Goal: Information Seeking & Learning: Learn about a topic

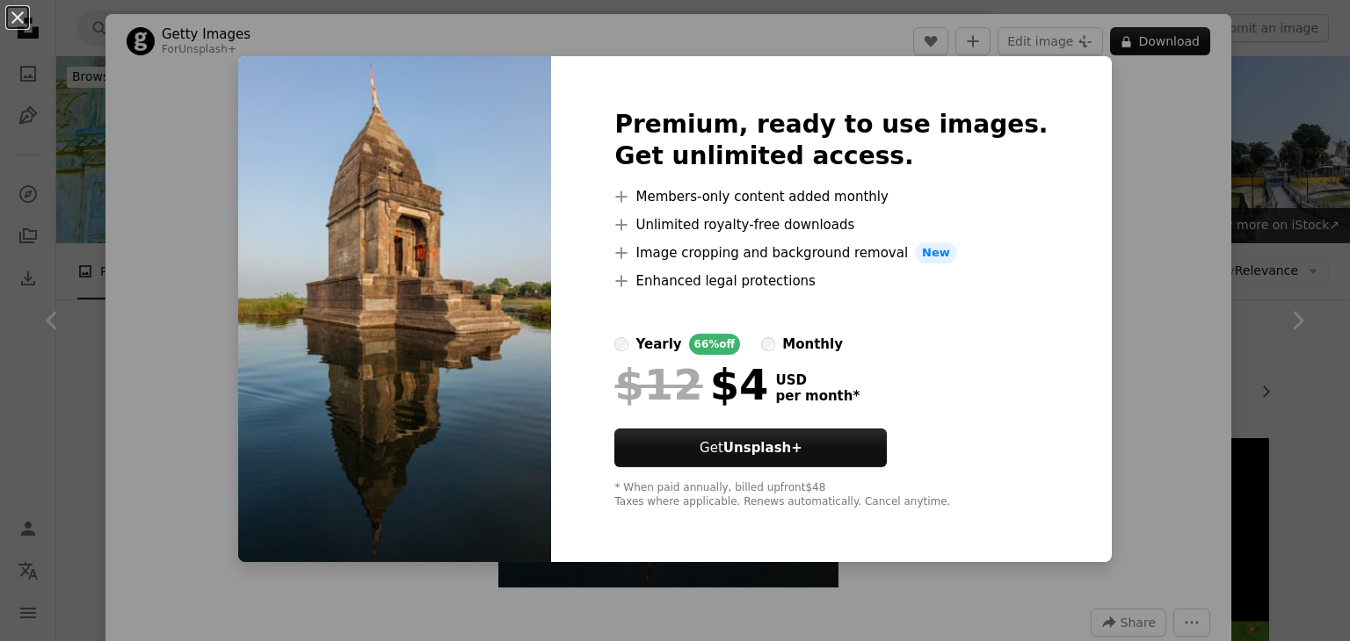
click at [1183, 340] on div "An X shape Premium, ready to use images. Get unlimited access. A plus sign Memb…" at bounding box center [675, 320] width 1350 height 641
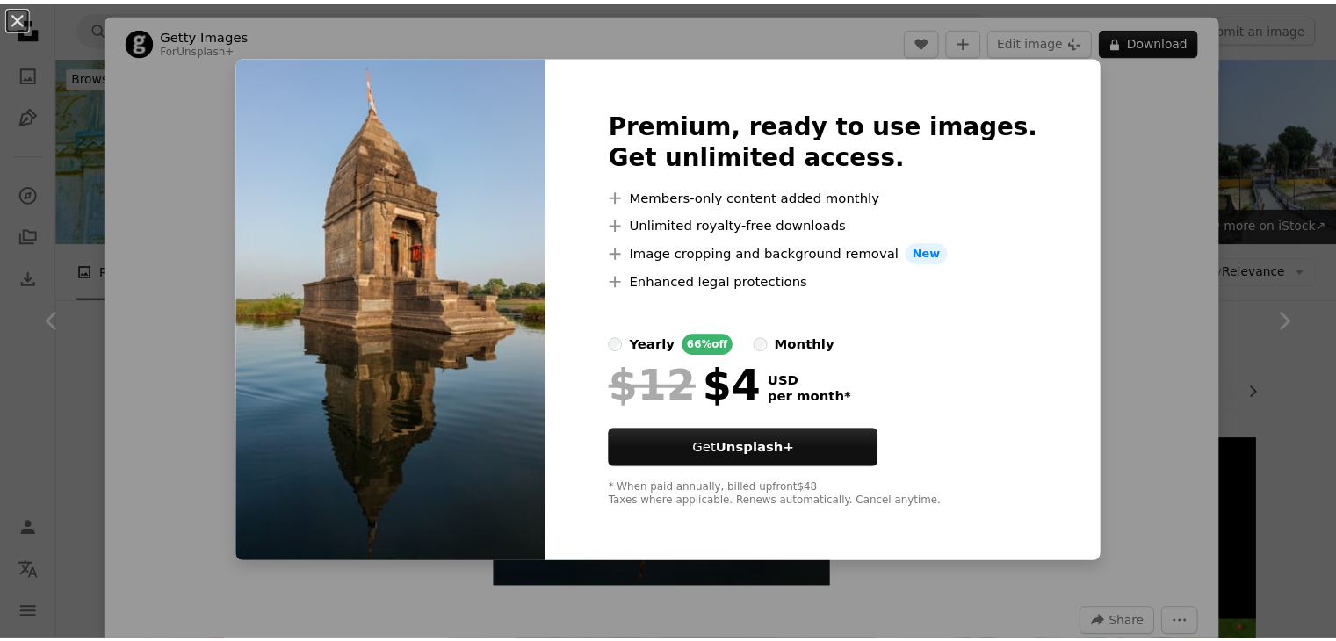
scroll to position [2197, 0]
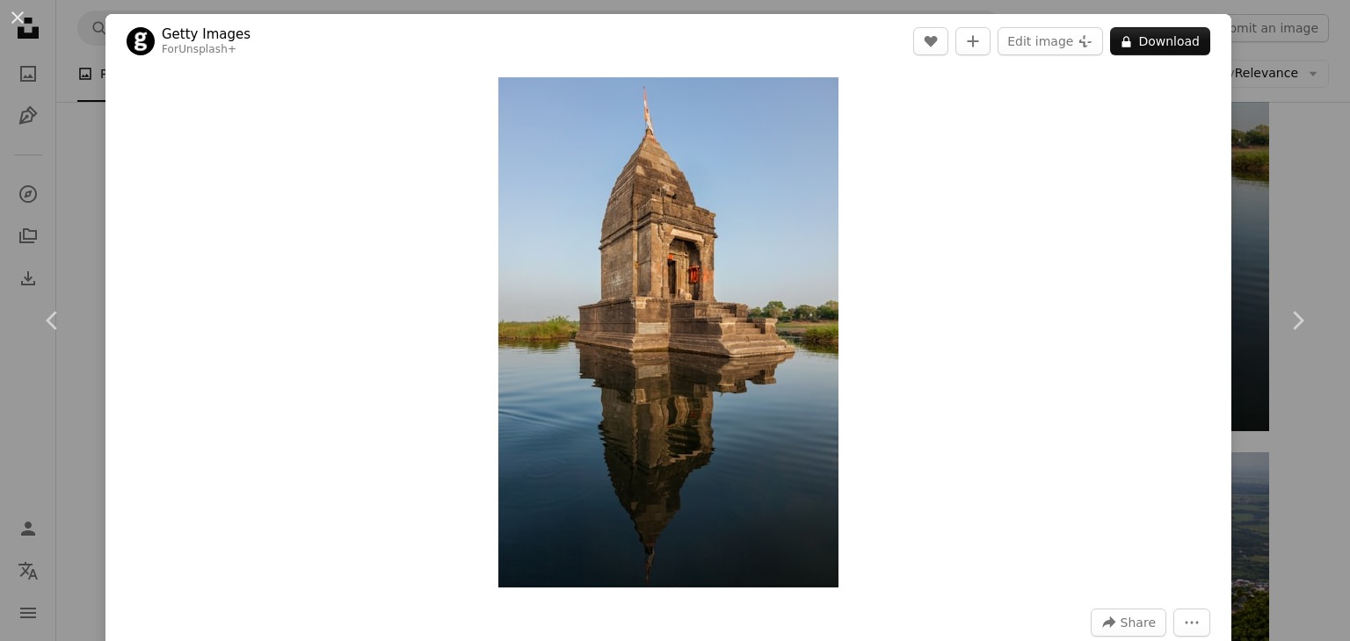
click at [1249, 112] on div "An X shape Chevron left Chevron right Getty Images For Unsplash+ A heart A plus…" at bounding box center [675, 320] width 1350 height 641
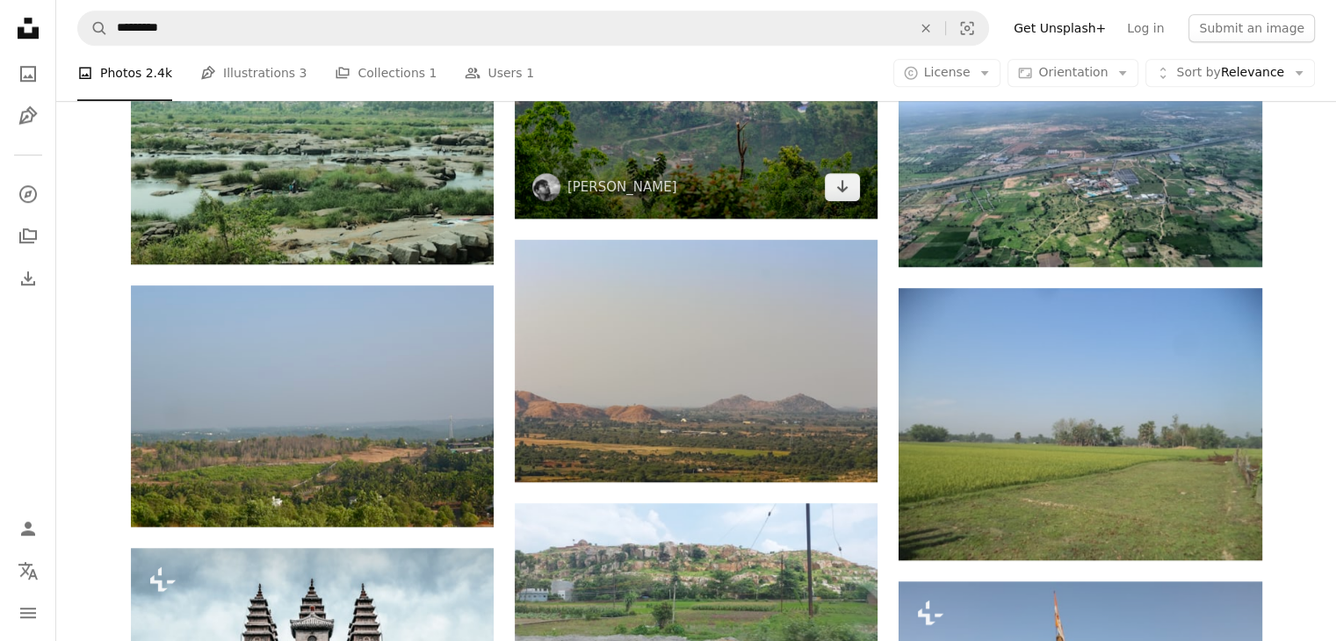
scroll to position [1150, 0]
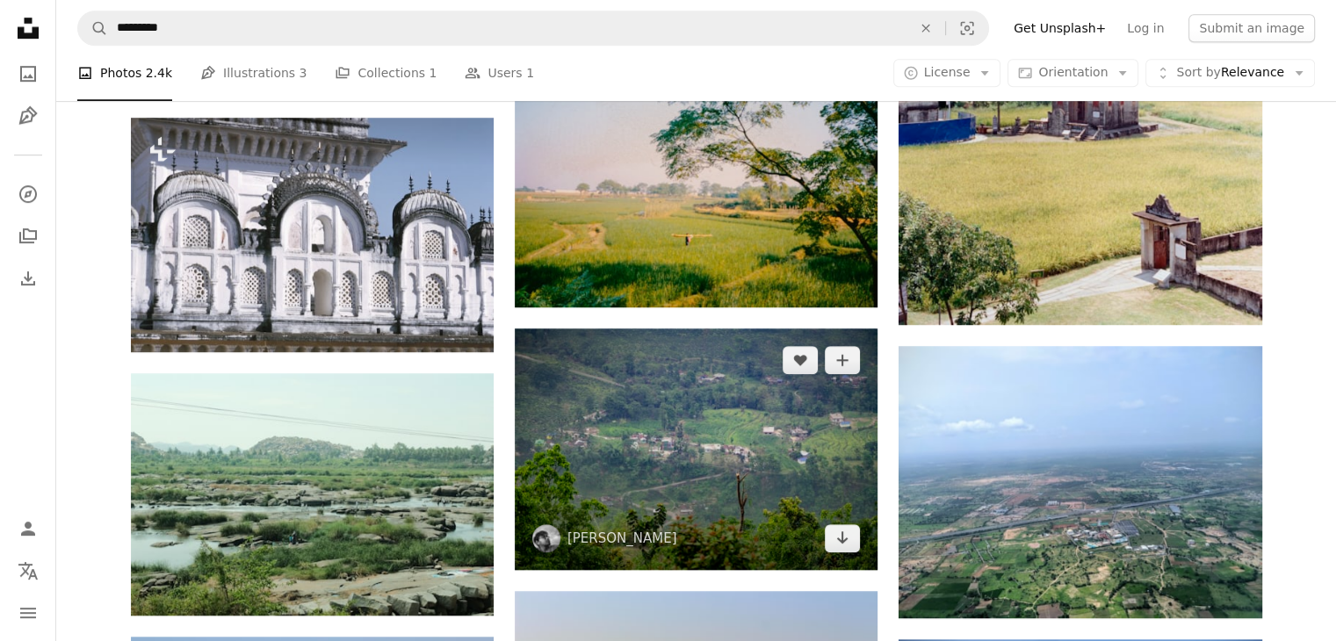
click at [737, 390] on img at bounding box center [696, 450] width 363 height 242
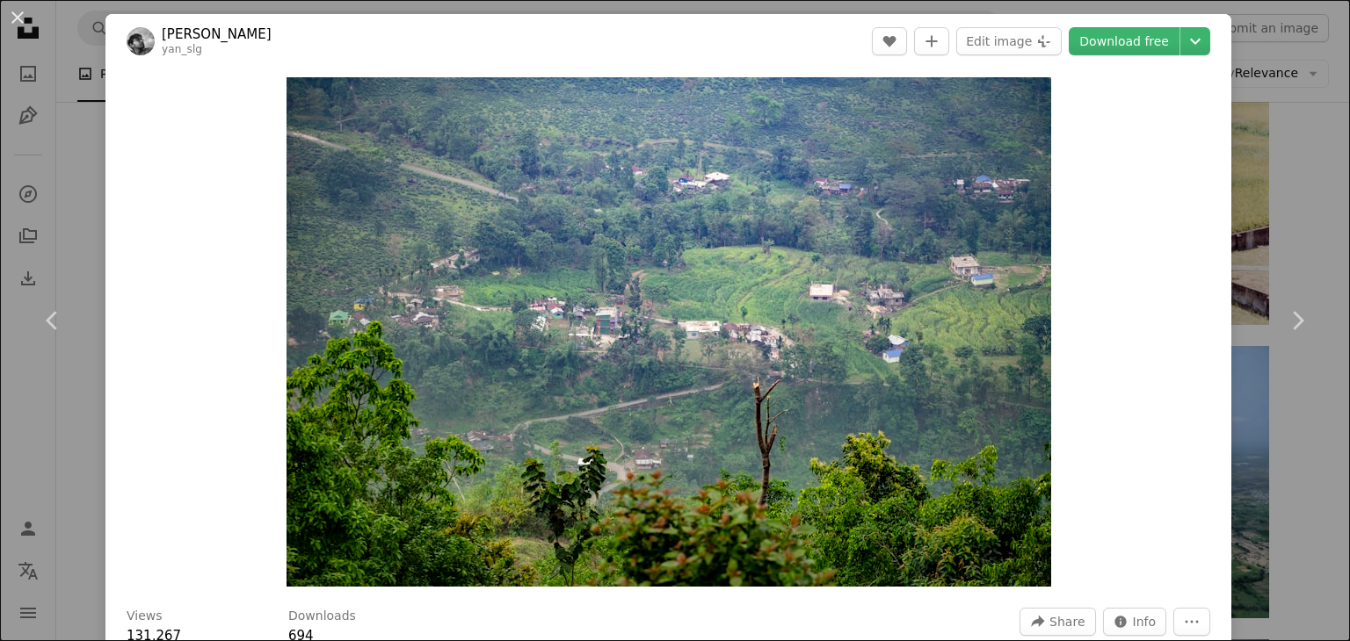
click at [1290, 222] on div "An X shape Chevron left Chevron right [PERSON_NAME] yan_slg A heart A plus sign…" at bounding box center [675, 320] width 1350 height 641
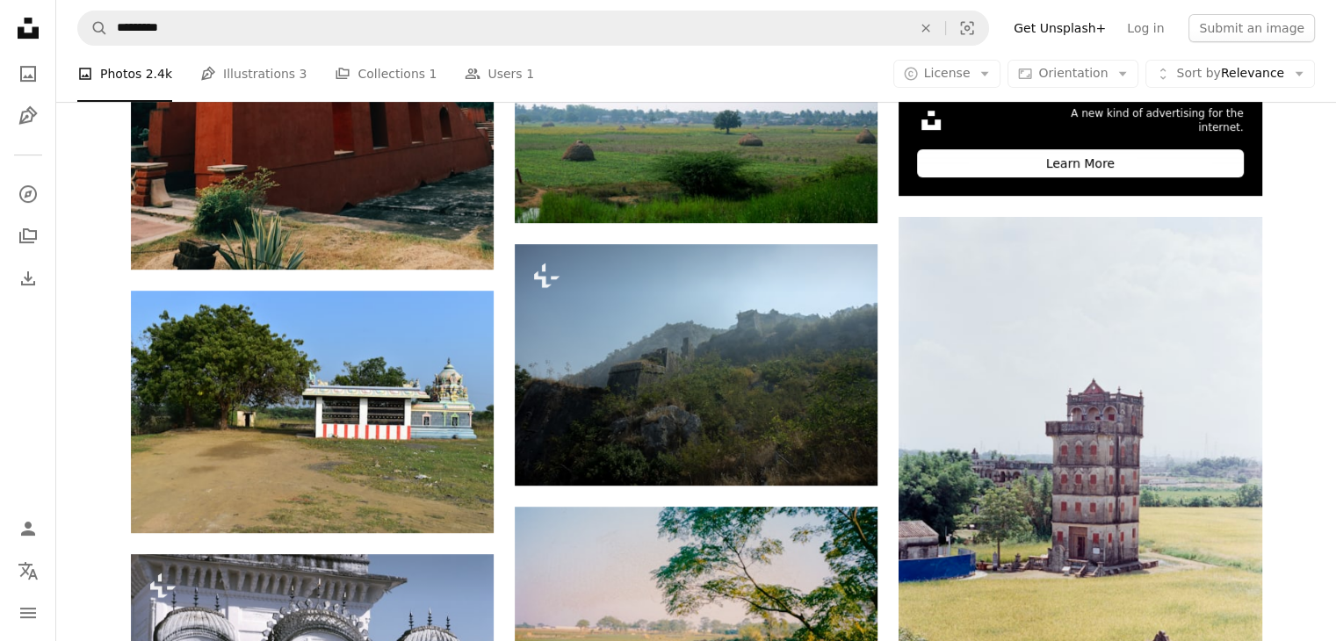
scroll to position [711, 0]
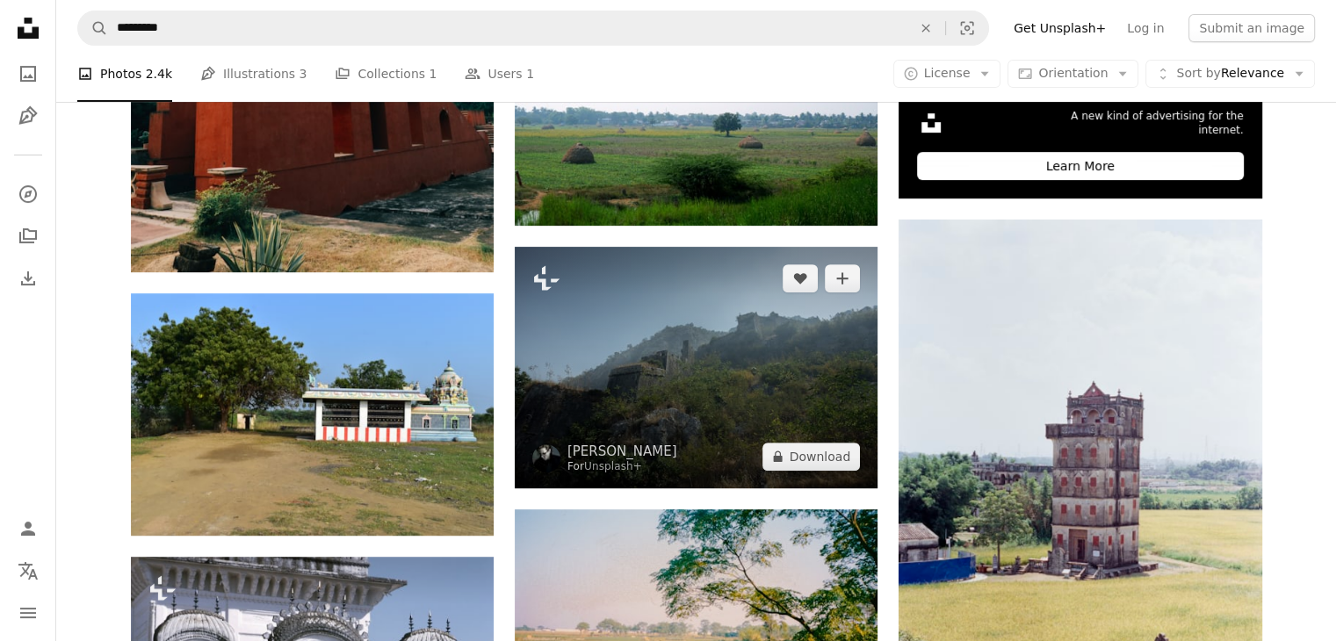
click at [705, 402] on img at bounding box center [696, 368] width 363 height 242
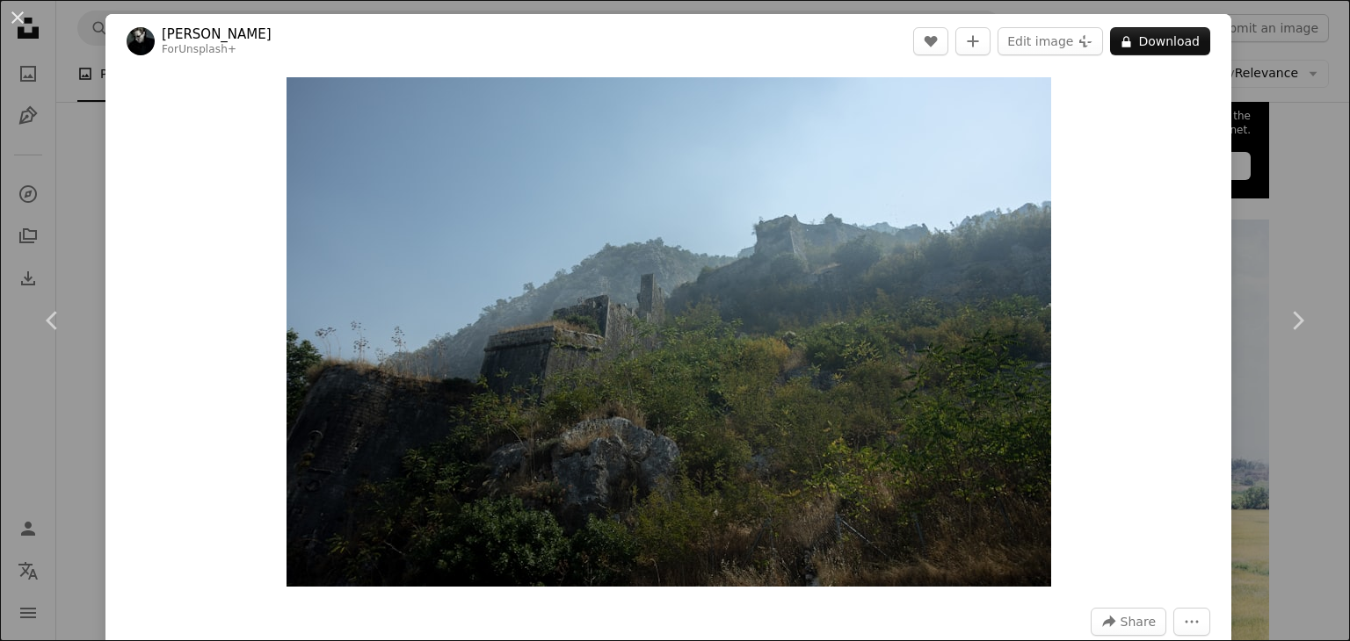
click at [1213, 177] on div "Zoom in" at bounding box center [668, 332] width 1126 height 527
click at [1262, 180] on div "An X shape Chevron left Chevron right [PERSON_NAME] For Unsplash+ A heart A plu…" at bounding box center [675, 320] width 1350 height 641
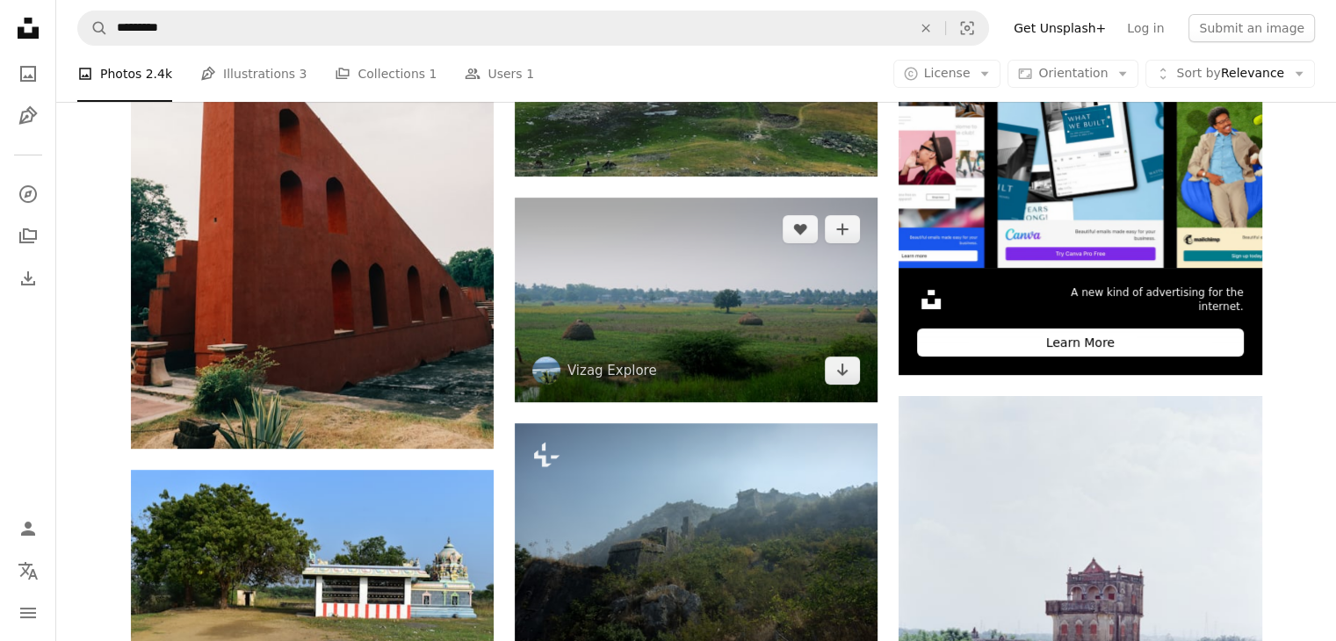
scroll to position [623, 0]
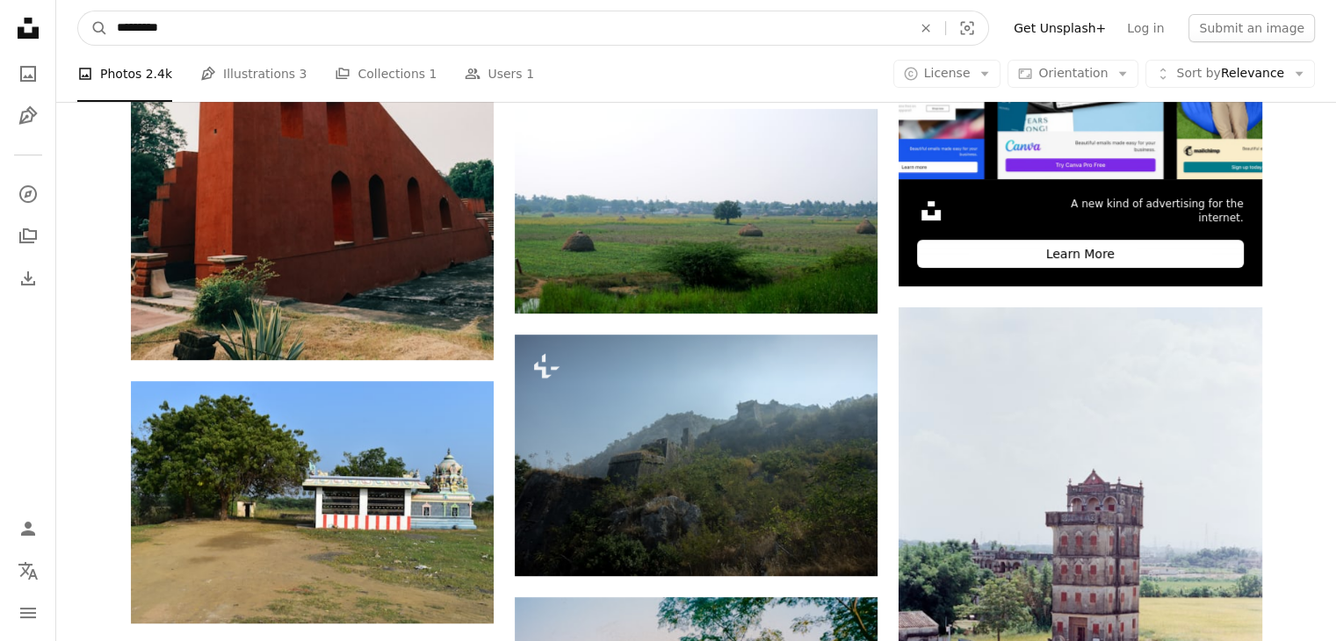
drag, startPoint x: 170, startPoint y: 40, endPoint x: 0, endPoint y: 40, distance: 169.6
type input "*********"
click at [78, 11] on button "A magnifying glass" at bounding box center [93, 27] width 30 height 33
